Goal: Task Accomplishment & Management: Understand process/instructions

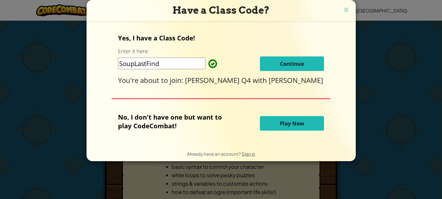
click at [258, 94] on div "Yes, I have a Class Code! Enter it here: SoupLastFind Continue You're about to …" at bounding box center [221, 84] width 258 height 114
click at [267, 64] on button "Continue" at bounding box center [292, 64] width 64 height 15
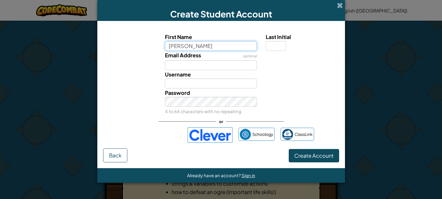
type input "Josh"
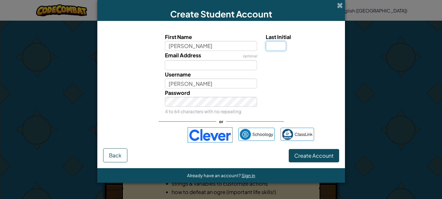
click at [273, 45] on input "Last Initial" at bounding box center [276, 46] width 20 height 10
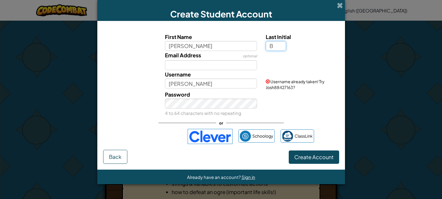
type input "B"
type input "JoshB"
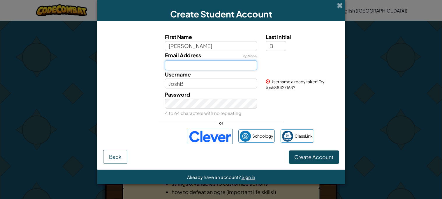
click at [191, 66] on input "Email Address" at bounding box center [211, 65] width 92 height 10
type input "joshuab5932@rcdoc.education"
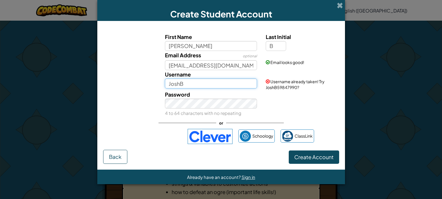
click at [194, 82] on input "JoshB" at bounding box center [211, 84] width 92 height 10
type input "[PERSON_NAME].[PERSON_NAME]"
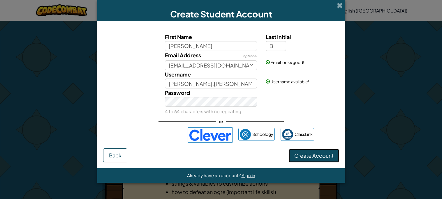
click at [298, 157] on span "Create Account" at bounding box center [314, 156] width 39 height 7
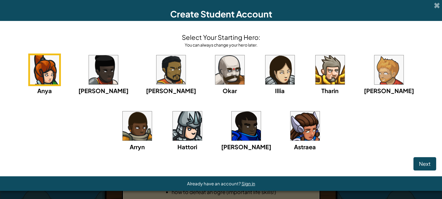
click at [316, 70] on img at bounding box center [330, 69] width 29 height 29
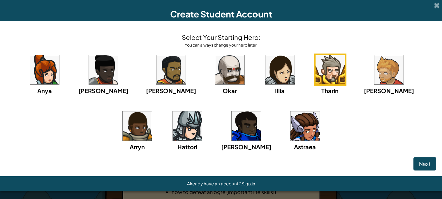
click at [328, 69] on div "Anya Ida Alejandro Okar Illia Tharin Ned Arryn Hattori Gordon Astraea" at bounding box center [221, 110] width 431 height 113
click at [375, 69] on img at bounding box center [389, 69] width 29 height 29
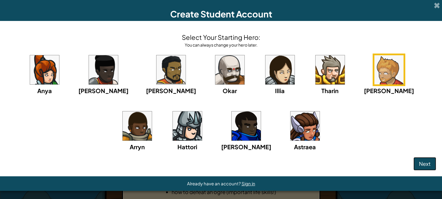
click at [417, 165] on button "Next" at bounding box center [425, 163] width 23 height 13
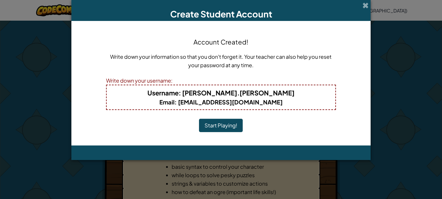
click at [210, 132] on div "Account Created! Write down your information so that you don't forget it. Your …" at bounding box center [221, 83] width 230 height 113
click at [216, 125] on button "Start Playing!" at bounding box center [221, 125] width 44 height 13
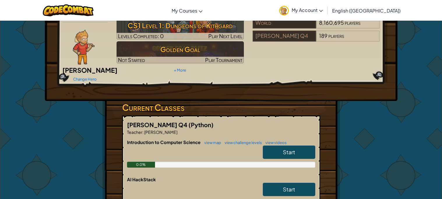
scroll to position [27, 0]
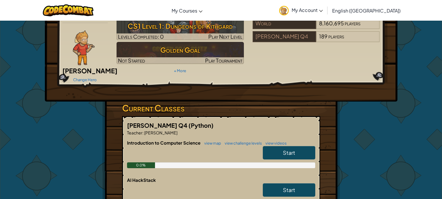
click at [277, 146] on link "Start" at bounding box center [289, 152] width 52 height 13
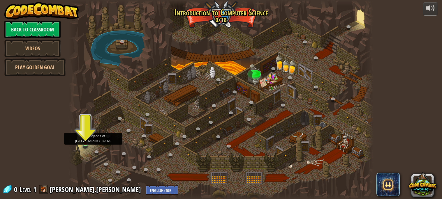
click at [83, 143] on img at bounding box center [85, 135] width 7 height 17
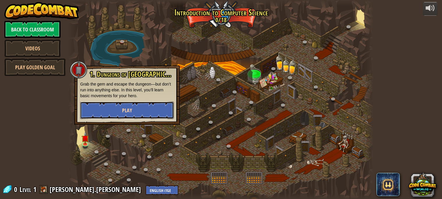
click at [111, 109] on button "Play" at bounding box center [127, 110] width 94 height 17
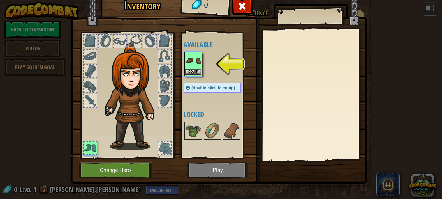
click at [188, 69] on img at bounding box center [193, 61] width 16 height 16
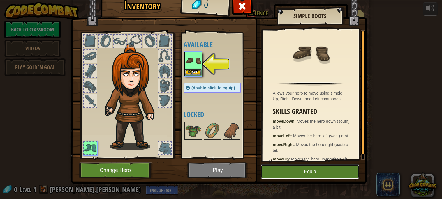
click at [298, 175] on button "Equip" at bounding box center [310, 172] width 99 height 15
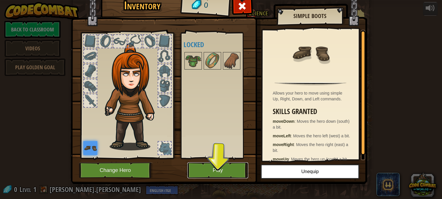
click at [216, 171] on button "Play" at bounding box center [218, 171] width 61 height 16
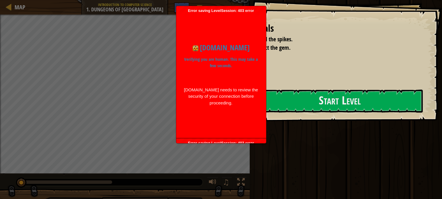
click at [212, 117] on div "codecombat.com Verifying you are human. This may take a few seconds. codecombat…" at bounding box center [221, 74] width 84 height 122
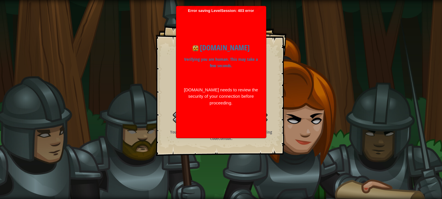
click at [215, 137] on div "Error saving LevelSession: 403 error Just a moment... codecombat.com Verifying …" at bounding box center [221, 72] width 90 height 132
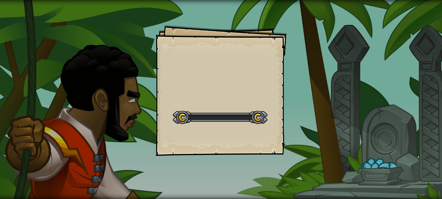
click at [357, 181] on div "Goals Start Level Error loading from server. Try refreshing the page. You'll ne…" at bounding box center [221, 99] width 442 height 199
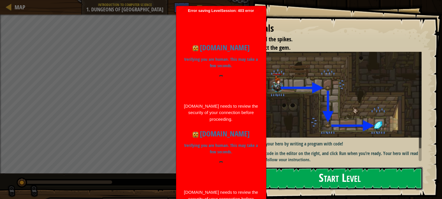
click at [389, 183] on button "Start Level" at bounding box center [340, 178] width 166 height 23
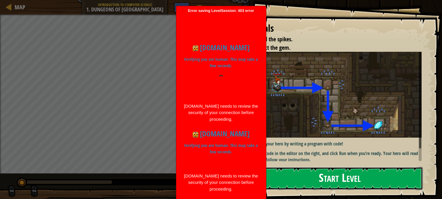
click at [346, 174] on button "Start Level" at bounding box center [340, 178] width 166 height 23
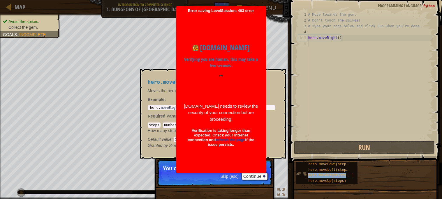
click at [314, 175] on span "hero.moveRight(steps)" at bounding box center [331, 176] width 44 height 4
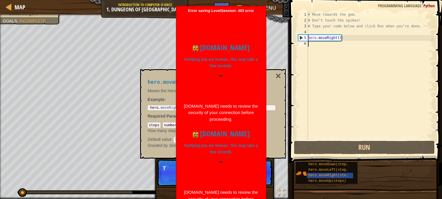
scroll to position [3, 0]
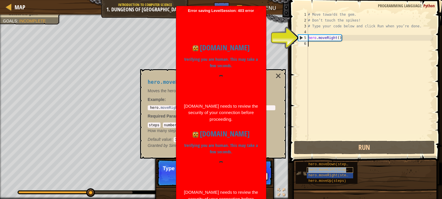
click at [314, 169] on span "hero.moveLeft(steps)" at bounding box center [330, 170] width 42 height 4
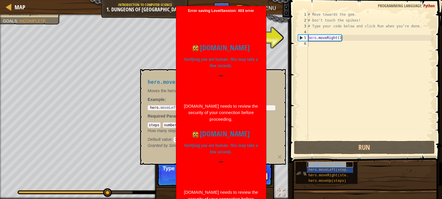
click at [317, 165] on span "hero.moveDown(steps)" at bounding box center [330, 165] width 42 height 4
click at [312, 171] on span "hero.moveLeft(steps)" at bounding box center [330, 170] width 42 height 4
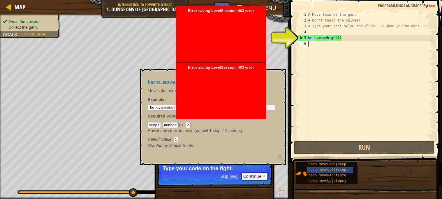
drag, startPoint x: 134, startPoint y: 195, endPoint x: 150, endPoint y: 197, distance: 16.0
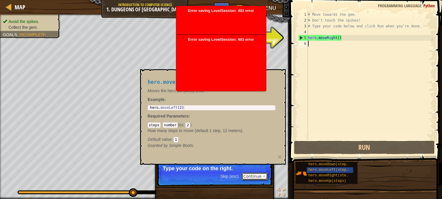
click at [253, 176] on button "Continue" at bounding box center [255, 177] width 26 height 8
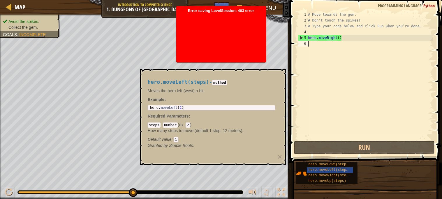
click at [311, 73] on div "# Move towards the gem. # Don’t touch the spikes! # Type your code below and cl…" at bounding box center [370, 82] width 127 height 140
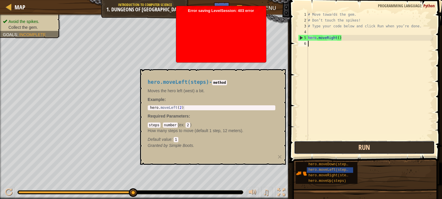
click at [364, 150] on button "Run" at bounding box center [364, 147] width 141 height 13
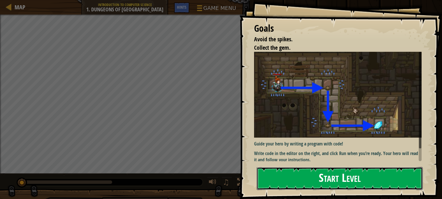
click at [331, 179] on button "Start Level" at bounding box center [340, 178] width 166 height 23
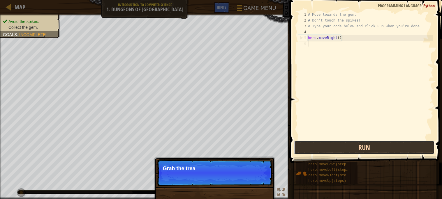
click at [353, 150] on button "Run" at bounding box center [364, 147] width 141 height 13
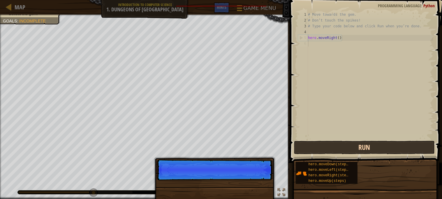
scroll to position [3, 0]
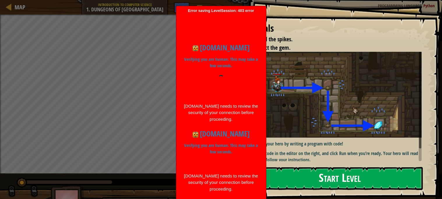
click at [309, 171] on button "Start Level" at bounding box center [340, 178] width 166 height 23
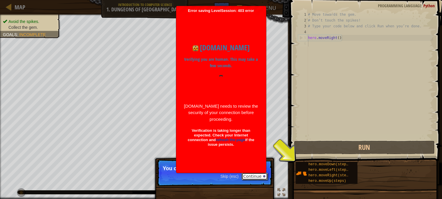
click at [256, 178] on button "Continue" at bounding box center [255, 177] width 26 height 8
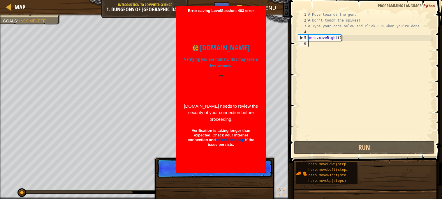
scroll to position [3, 0]
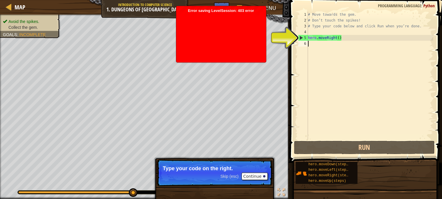
click at [330, 37] on div "# Move towards the gem. # Don’t touch the spikes! # Type your code below and cl…" at bounding box center [370, 82] width 127 height 140
type textarea "hero.moveRight()"
click at [345, 37] on div "# Move towards the gem. # Don’t touch the spikes! # Type your code below and cl…" at bounding box center [370, 82] width 127 height 140
click at [318, 103] on div "# Move towards the gem. # Don’t touch the spikes! # Type your code below and cl…" at bounding box center [370, 82] width 127 height 140
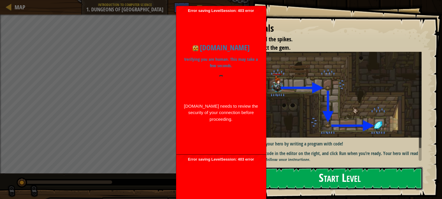
click at [343, 174] on button "Start Level" at bounding box center [340, 178] width 166 height 23
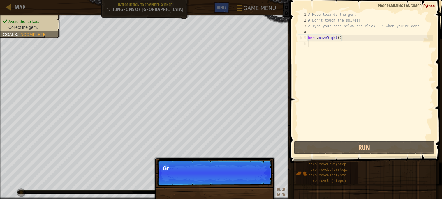
click at [349, 76] on div "# Move towards the gem. # Don’t touch the spikes! # Type your code below and cl…" at bounding box center [370, 82] width 127 height 140
click at [360, 73] on div "# Move towards the gem. # Don’t touch the spikes! # Type your code below and cl…" at bounding box center [370, 82] width 127 height 140
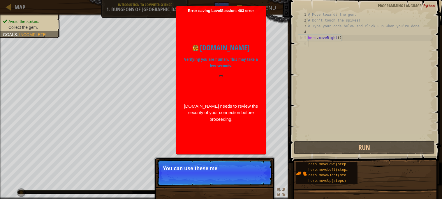
click at [335, 46] on div "# Move towards the gem. # Don’t touch the spikes! # Type your code below and cl…" at bounding box center [370, 82] width 127 height 140
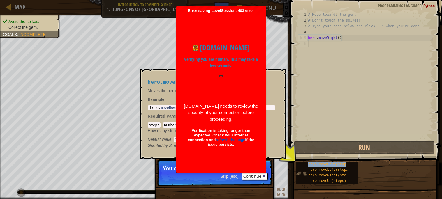
click at [325, 164] on span "hero.moveDown(steps)" at bounding box center [330, 165] width 42 height 4
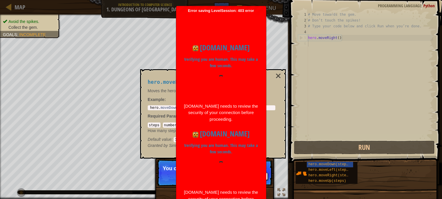
click at [340, 42] on div "# Move towards the gem. # Don’t touch the spikes! # Type your code below and cl…" at bounding box center [370, 82] width 127 height 140
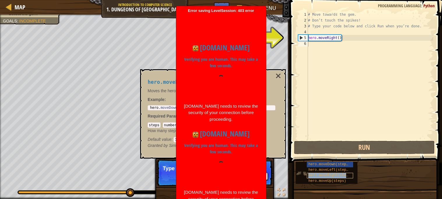
click at [333, 174] on span "hero.moveRight(steps)" at bounding box center [331, 176] width 44 height 4
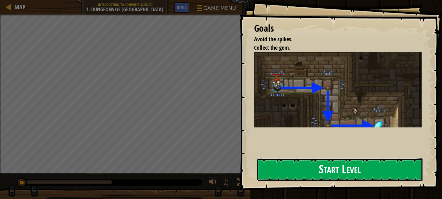
click at [288, 167] on button "Start Level" at bounding box center [340, 170] width 166 height 23
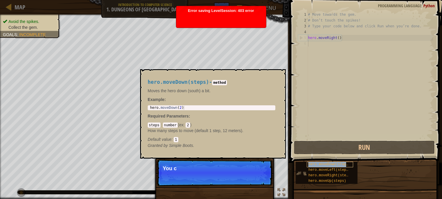
click at [330, 163] on span "hero.moveDown(steps)" at bounding box center [330, 165] width 42 height 4
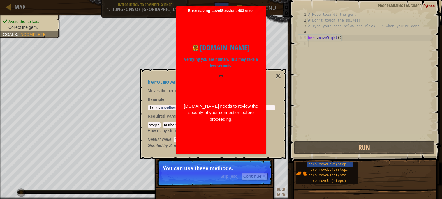
click at [316, 50] on div "# Move towards the gem. # Don’t touch the spikes! # Type your code below and cl…" at bounding box center [370, 82] width 127 height 140
click at [319, 46] on div "# Move towards the gem. # Don’t touch the spikes! # Type your code below and cl…" at bounding box center [370, 82] width 127 height 140
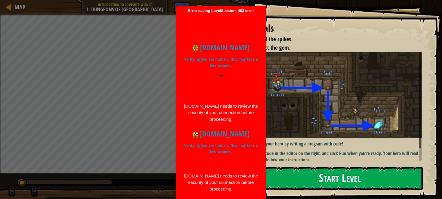
click at [319, 183] on button "Start Level" at bounding box center [340, 178] width 166 height 23
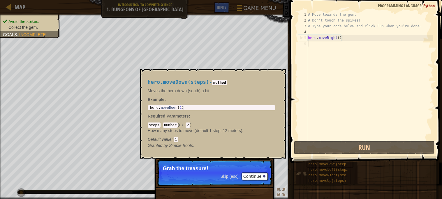
click at [339, 164] on span "hero.moveDown(steps)" at bounding box center [330, 165] width 42 height 4
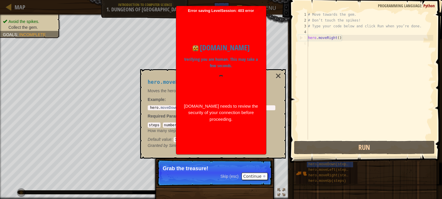
click at [340, 109] on div "# Move towards the gem. # Don’t touch the spikes! # Type your code below and cl…" at bounding box center [370, 82] width 127 height 140
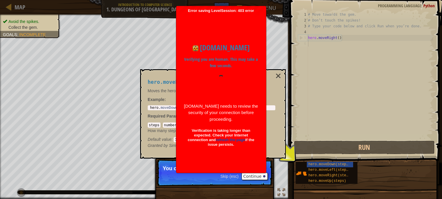
click at [340, 109] on div "# Move towards the gem. # Don’t touch the spikes! # Type your code below and cl…" at bounding box center [370, 82] width 127 height 140
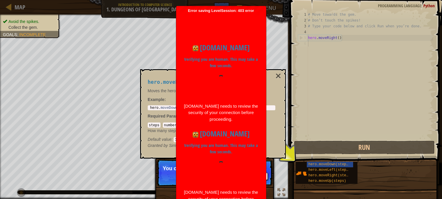
click at [314, 41] on div "# Move towards the gem. # Don’t touch the spikes! # Type your code below and cl…" at bounding box center [370, 82] width 127 height 140
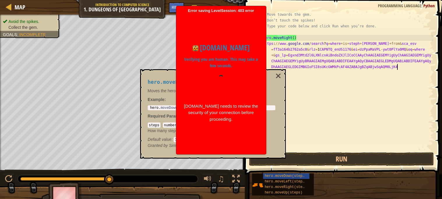
type textarea "https://www.google.com/search?q=where+is+steph+curry+from&sca_esv=ff3a164b2762a…"
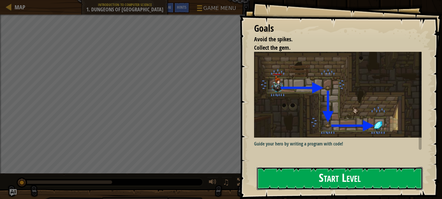
click at [295, 179] on button "Start Level" at bounding box center [340, 178] width 166 height 23
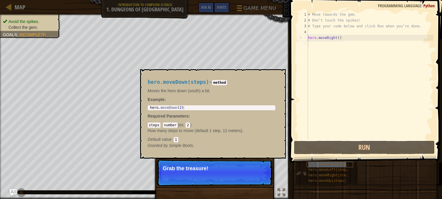
click at [333, 162] on div "hero.moveDown(steps)" at bounding box center [330, 165] width 46 height 6
click at [315, 77] on div "# Move towards the gem. # Don’t touch the spikes! # Type your code below and cl…" at bounding box center [370, 82] width 127 height 140
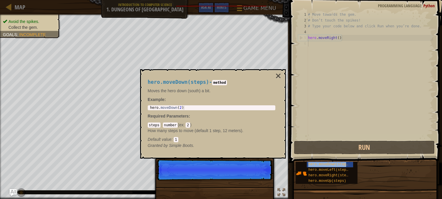
scroll to position [3, 0]
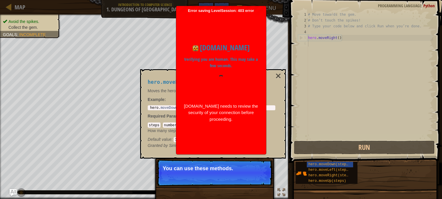
click at [365, 174] on div "hero.moveDown(steps) hero.moveLeft(steps) hero.moveRight(steps) hero.moveUp(ste…" at bounding box center [367, 173] width 143 height 23
click at [255, 177] on button "Continue" at bounding box center [255, 177] width 26 height 8
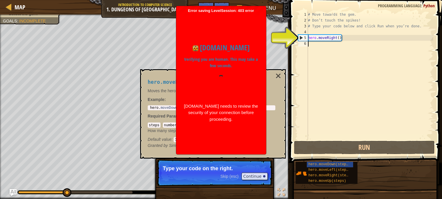
click at [353, 66] on div "# Move towards the gem. # Don’t touch the spikes! # Type your code below and cl…" at bounding box center [370, 82] width 127 height 140
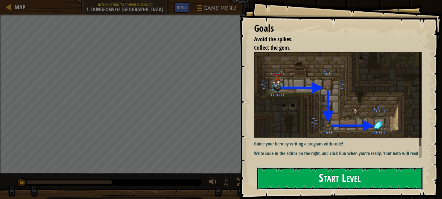
click at [305, 176] on button "Start Level" at bounding box center [340, 178] width 166 height 23
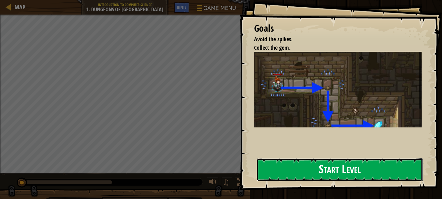
click at [349, 174] on button "Start Level" at bounding box center [340, 170] width 166 height 23
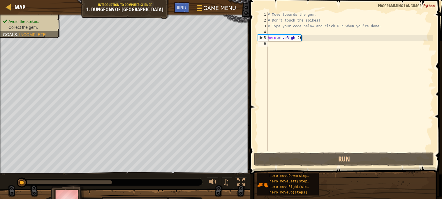
click at [280, 68] on div "# Move towards the gem. # Don’t touch the spikes! # Type your code below and cl…" at bounding box center [350, 88] width 167 height 152
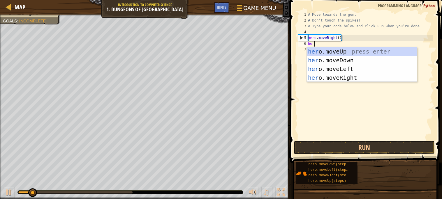
scroll to position [2, 0]
type textarea "hero"
click at [338, 59] on div "hero .moveUp press enter hero .moveDown press enter hero .moveLeft press enter …" at bounding box center [362, 73] width 110 height 52
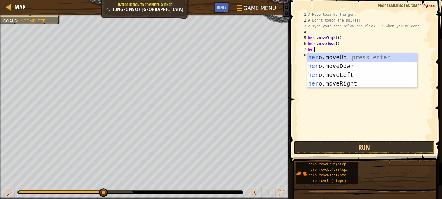
type textarea "hero"
click at [341, 83] on div "hero .moveUp press enter hero .moveDown press enter hero .moveLeft press enter …" at bounding box center [362, 79] width 110 height 52
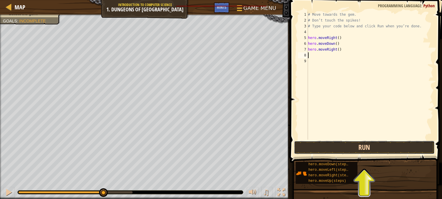
click at [359, 146] on button "Run" at bounding box center [364, 147] width 141 height 13
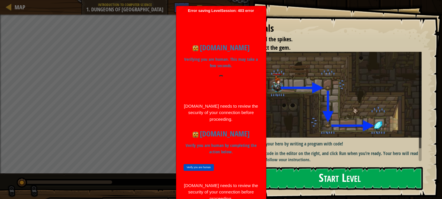
click at [338, 105] on img at bounding box center [338, 95] width 168 height 86
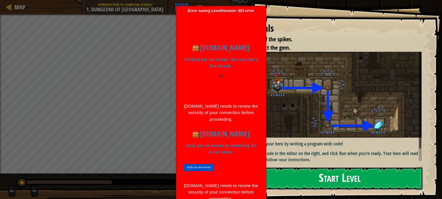
click at [328, 170] on button "Start Level" at bounding box center [340, 178] width 166 height 23
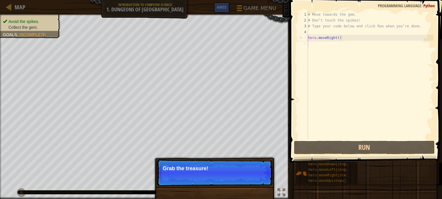
click at [294, 146] on span at bounding box center [366, 73] width 157 height 180
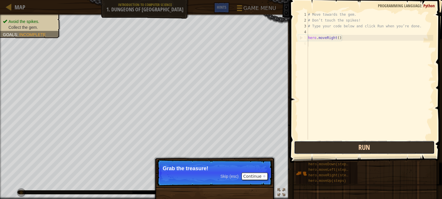
click at [314, 145] on button "Run" at bounding box center [364, 147] width 141 height 13
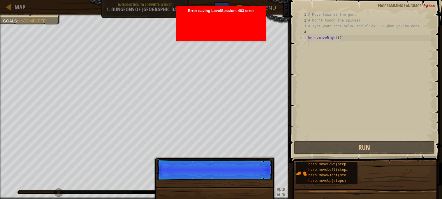
scroll to position [3, 0]
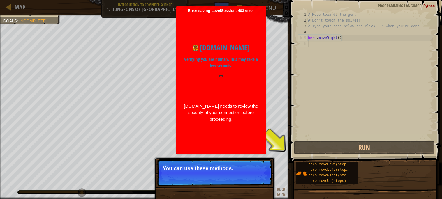
click at [319, 91] on div "# Move towards the gem. # Don’t touch the spikes! # Type your code below and cl…" at bounding box center [370, 82] width 127 height 140
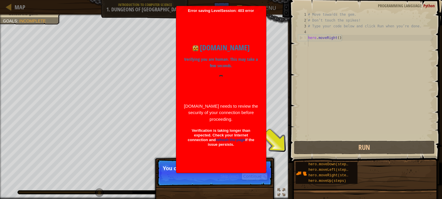
click at [348, 51] on div "# Move towards the gem. # Don’t touch the spikes! # Type your code below and cl…" at bounding box center [370, 82] width 127 height 140
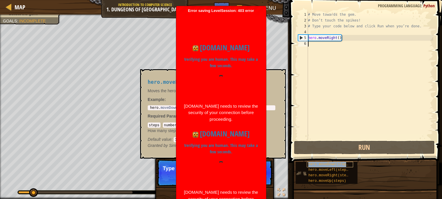
click at [322, 163] on span "hero.moveDown(steps)" at bounding box center [330, 165] width 42 height 4
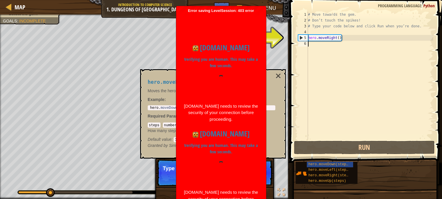
click at [325, 85] on div "# Move towards the gem. # Don’t touch the spikes! # Type your code below and cl…" at bounding box center [370, 82] width 127 height 140
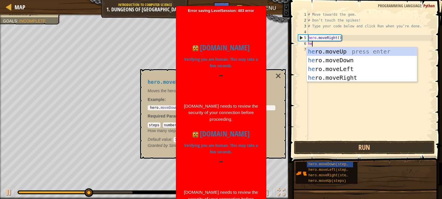
type textarea "her"
click at [354, 58] on div "her o.moveUp press enter her o.moveDown press enter her o.moveLeft press enter …" at bounding box center [362, 73] width 110 height 52
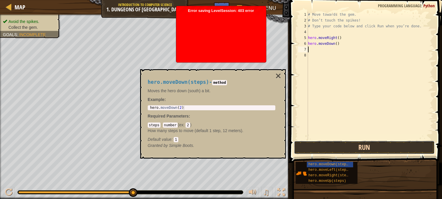
click at [326, 149] on button "Run" at bounding box center [364, 147] width 141 height 13
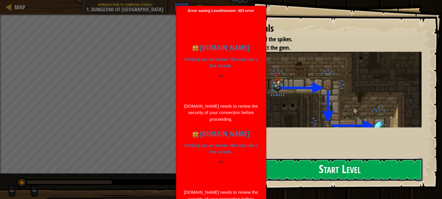
click at [342, 168] on button "Start Level" at bounding box center [340, 170] width 166 height 23
